Goal: Information Seeking & Learning: Find specific fact

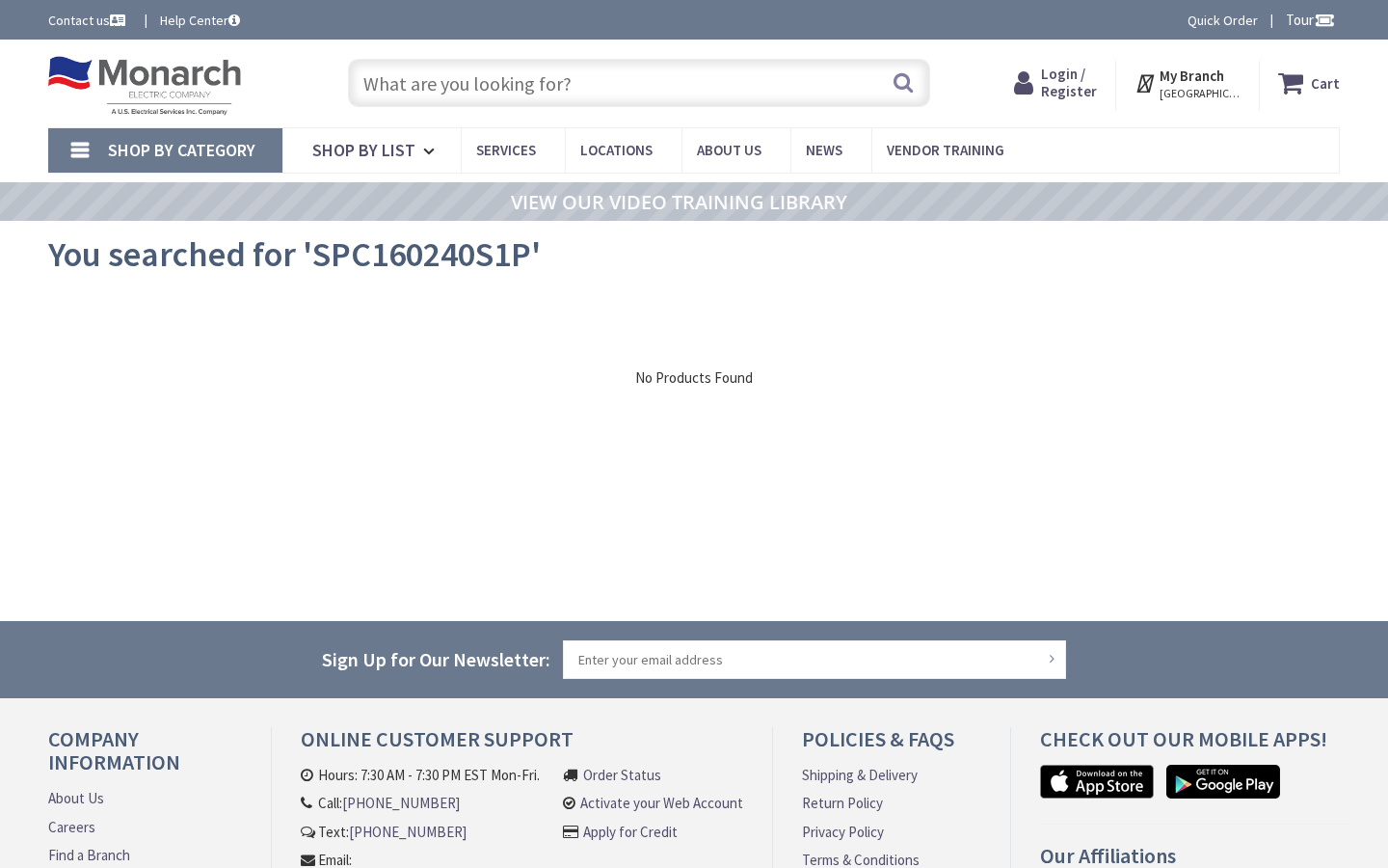
type input "N Robinson Ave, Oklahoma City, OK 73102, USA"
